Goal: Information Seeking & Learning: Learn about a topic

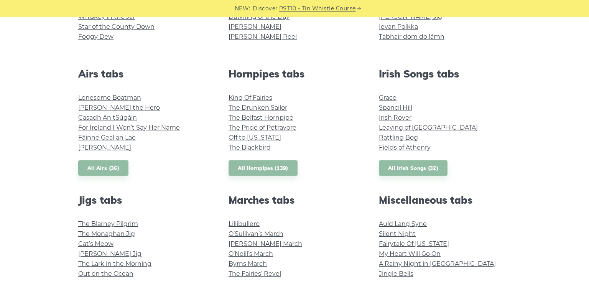
scroll to position [264, 0]
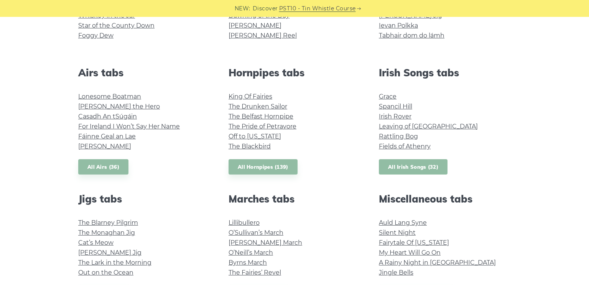
click at [419, 160] on link "All Irish Songs (32)" at bounding box center [413, 167] width 69 height 16
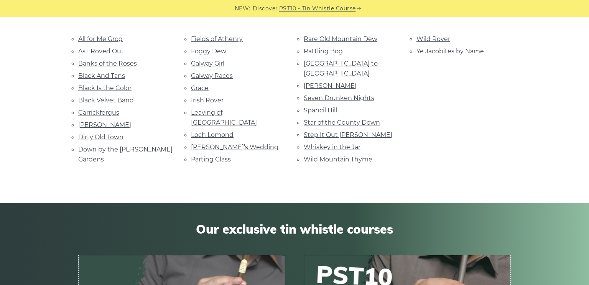
scroll to position [188, 0]
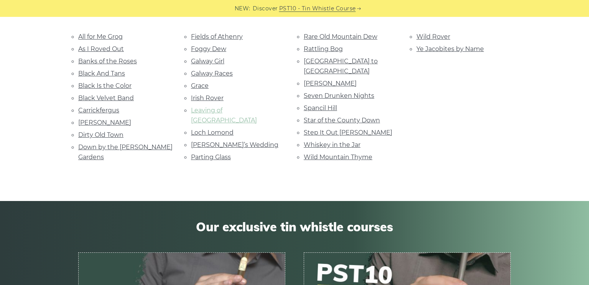
click at [241, 109] on link "Leaving of [GEOGRAPHIC_DATA]" at bounding box center [224, 115] width 66 height 17
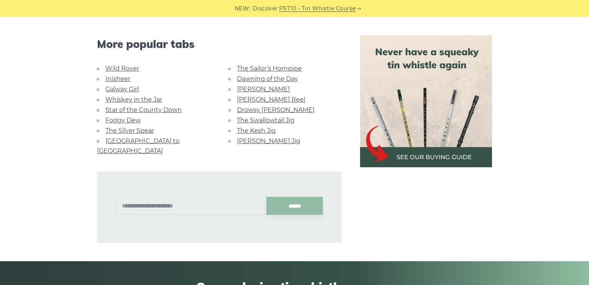
scroll to position [586, 0]
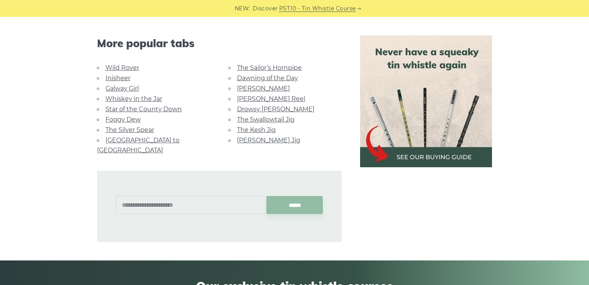
click at [141, 95] on link "Whiskey in the Jar" at bounding box center [133, 98] width 57 height 7
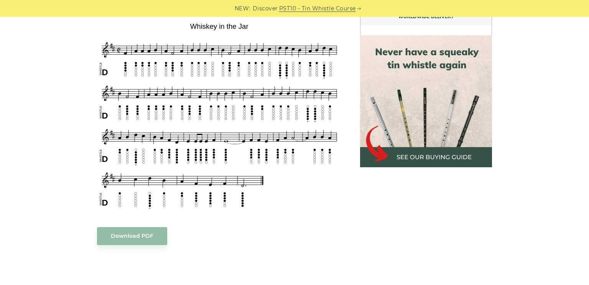
scroll to position [389, 0]
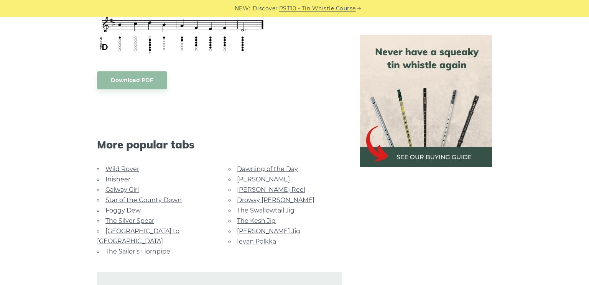
click at [123, 186] on link "Galway Girl" at bounding box center [121, 189] width 33 height 7
click at [175, 200] on link "Star of the County Down" at bounding box center [143, 199] width 76 height 7
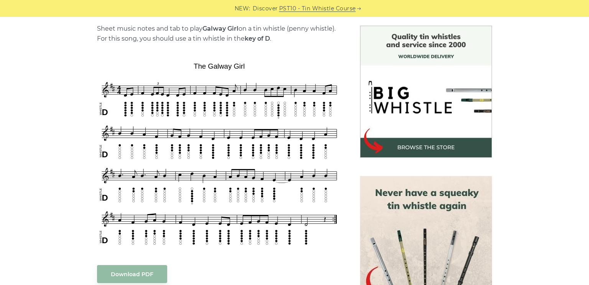
scroll to position [195, 0]
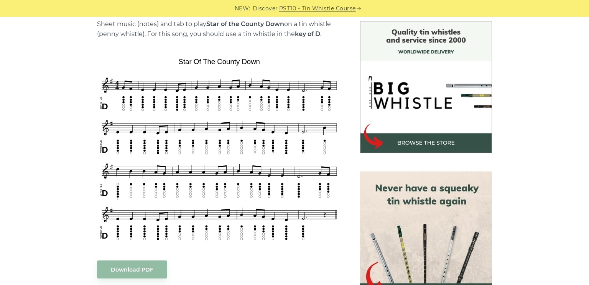
scroll to position [202, 0]
